Goal: Task Accomplishment & Management: Manage account settings

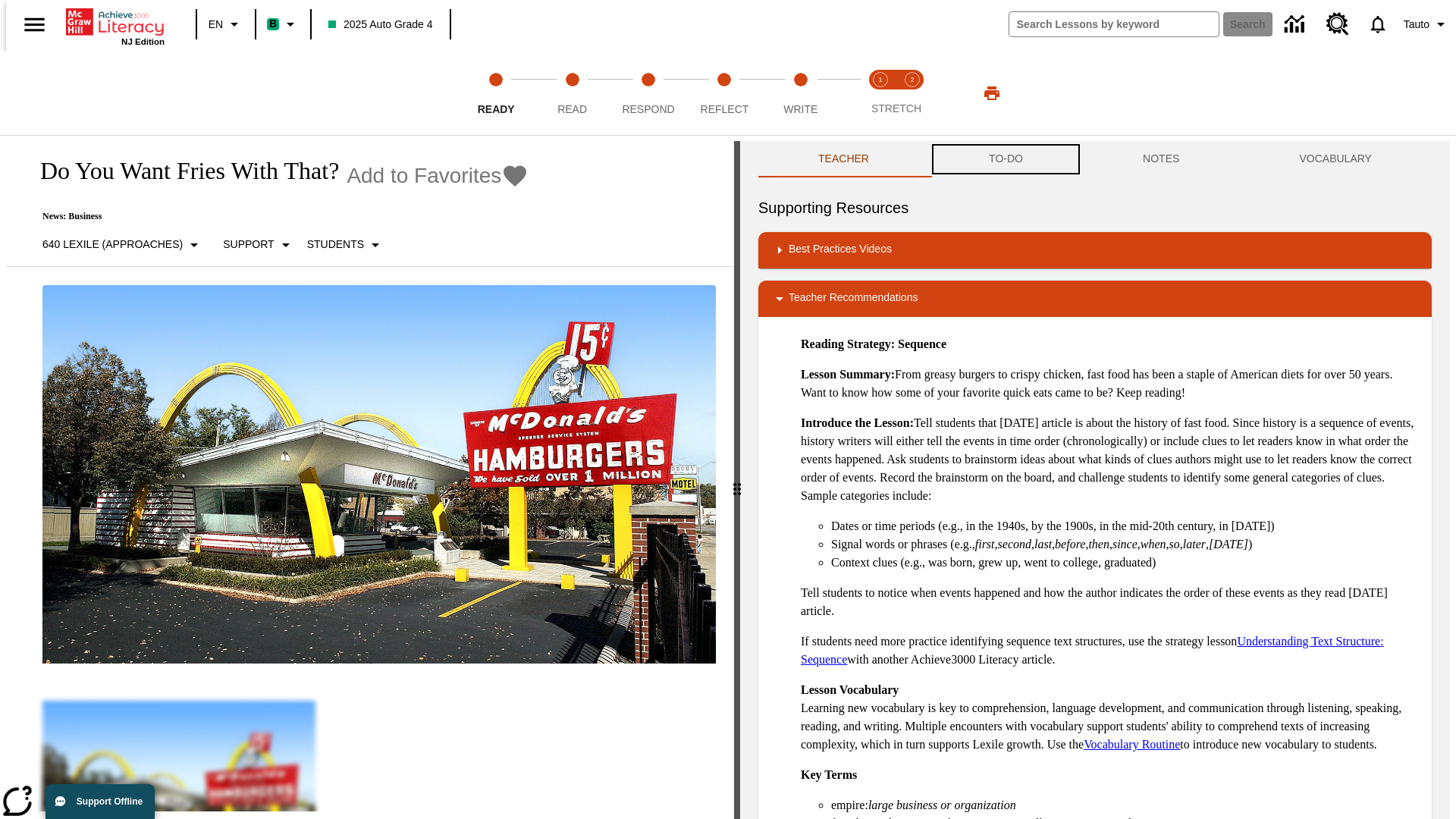
click at [1005, 159] on button "TO-DO" at bounding box center [1005, 159] width 154 height 37
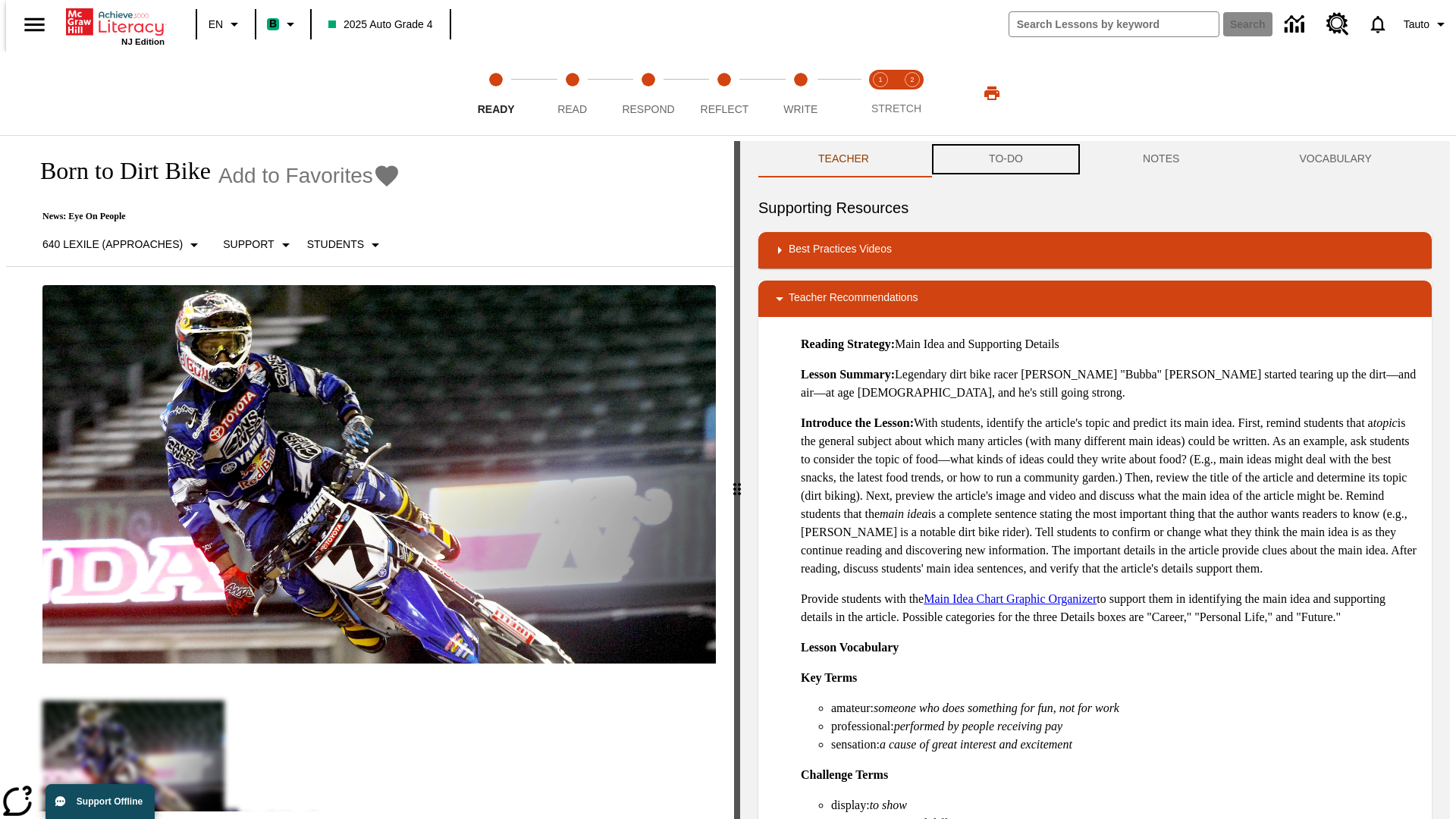
click at [1005, 159] on button "TO-DO" at bounding box center [1005, 159] width 154 height 37
